Goal: Task Accomplishment & Management: Use online tool/utility

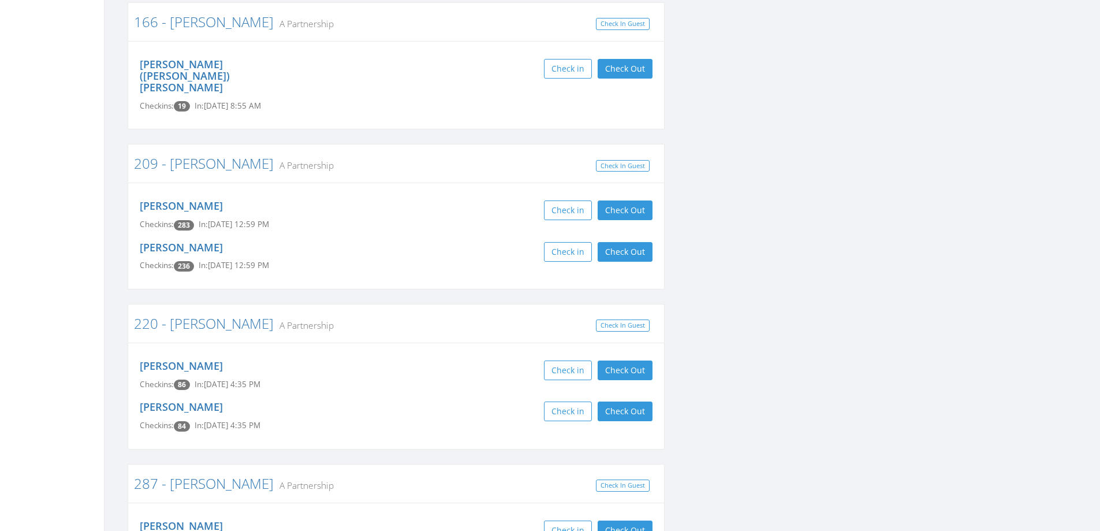
scroll to position [751, 0]
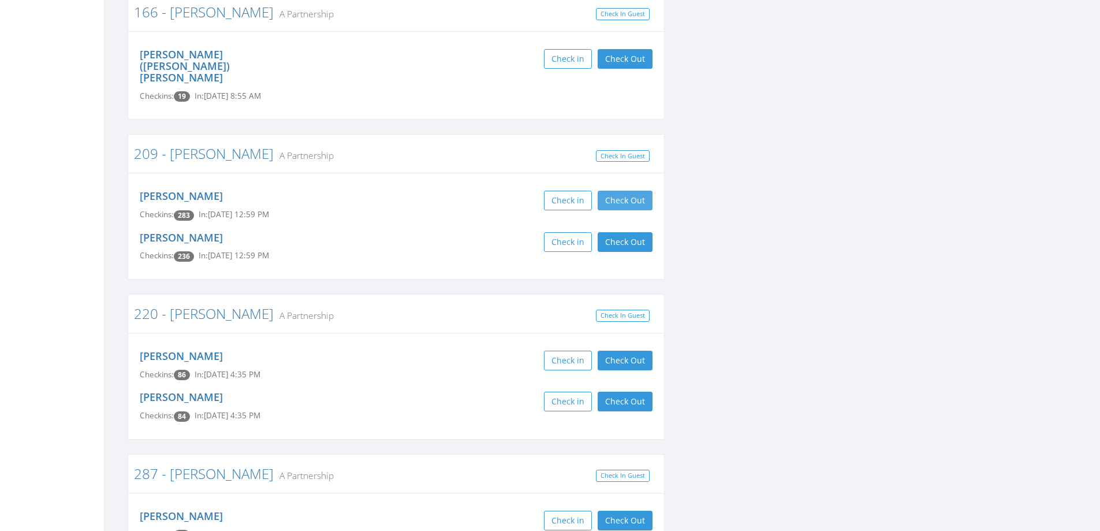
drag, startPoint x: 657, startPoint y: 165, endPoint x: 648, endPoint y: 174, distance: 12.2
click at [655, 185] on div "[PERSON_NAME] Checkins: 283 In: [DATE] 12:59 PM Check in Check Out Check Out" at bounding box center [396, 205] width 530 height 41
click at [639, 191] on button "Check Out" at bounding box center [625, 201] width 55 height 20
click at [642, 232] on button "Check Out" at bounding box center [625, 242] width 55 height 20
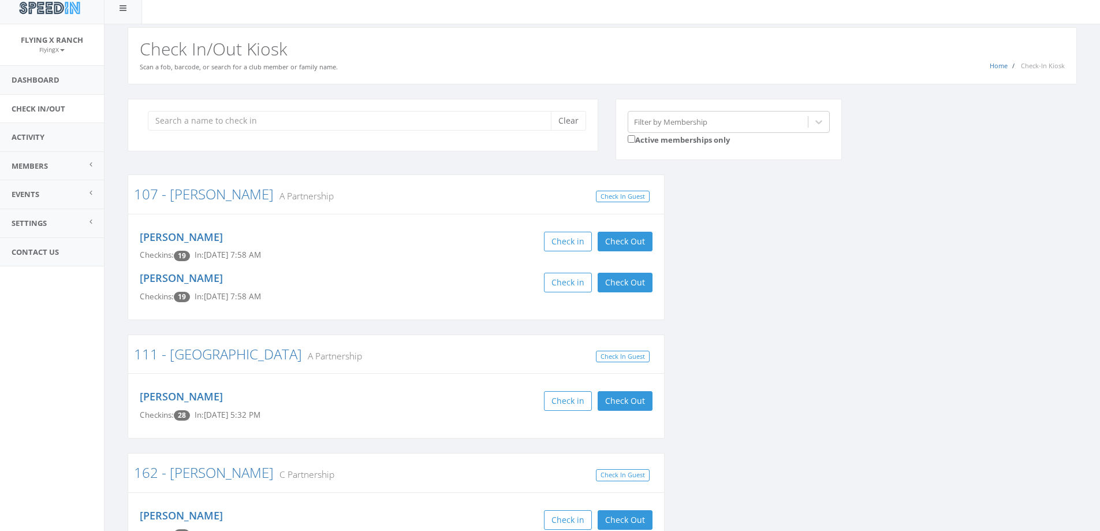
scroll to position [0, 0]
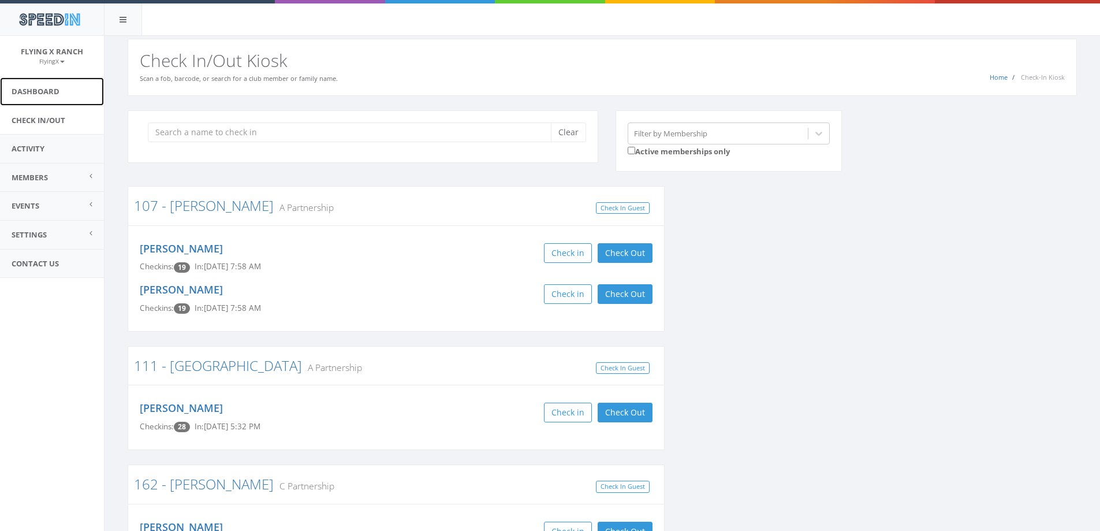
click at [55, 90] on link "Dashboard" at bounding box center [52, 91] width 104 height 28
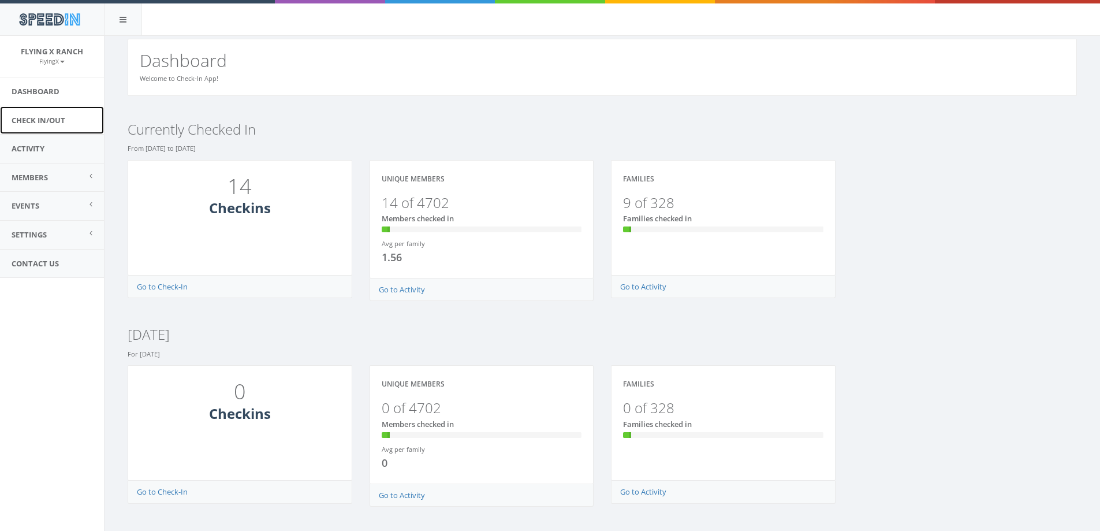
click at [42, 121] on link "Check In/Out" at bounding box center [52, 120] width 104 height 28
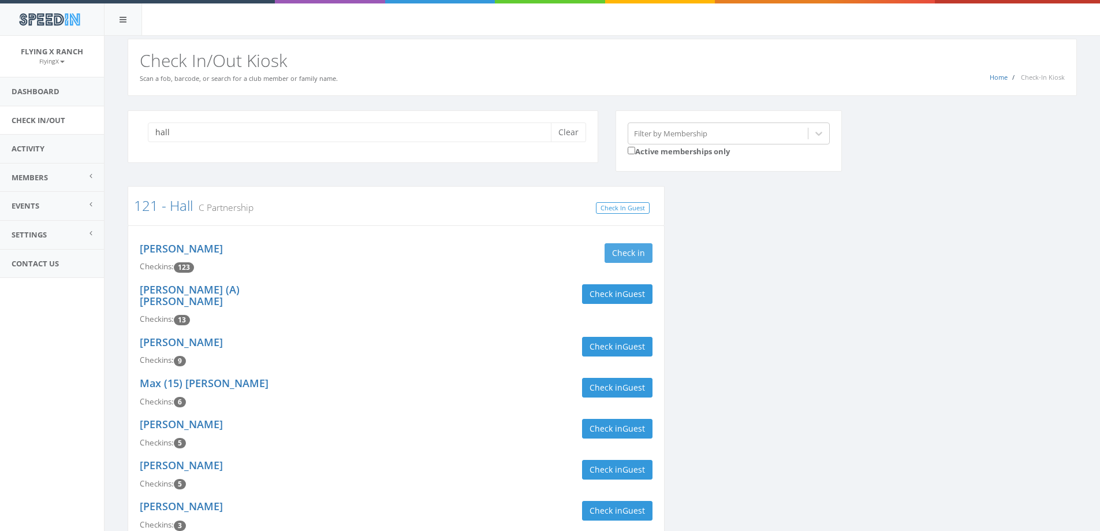
type input "hall"
click at [648, 255] on button "Check in" at bounding box center [629, 253] width 48 height 20
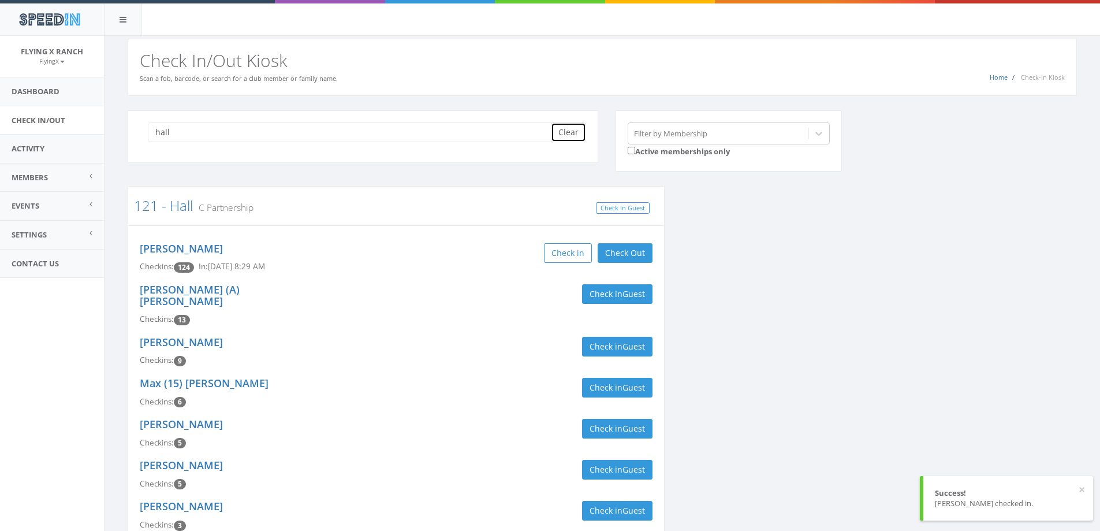
click at [575, 135] on button "Clear" at bounding box center [568, 132] width 35 height 20
